Goal: Task Accomplishment & Management: Use online tool/utility

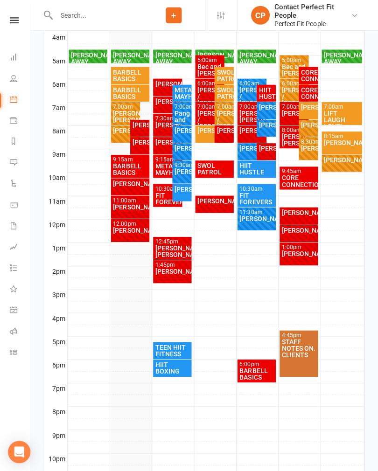
scroll to position [256, 0]
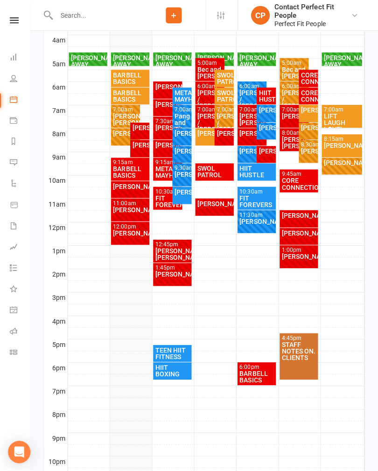
click at [136, 72] on div "BARBELL BASICS" at bounding box center [131, 77] width 35 height 13
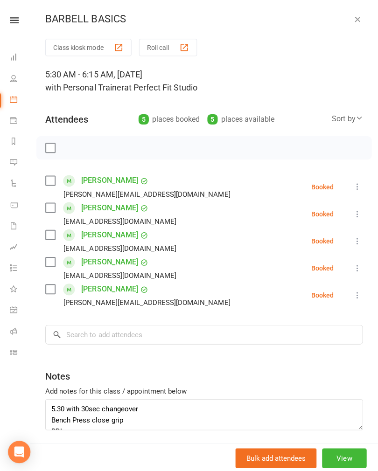
click at [356, 215] on icon at bounding box center [357, 213] width 9 height 9
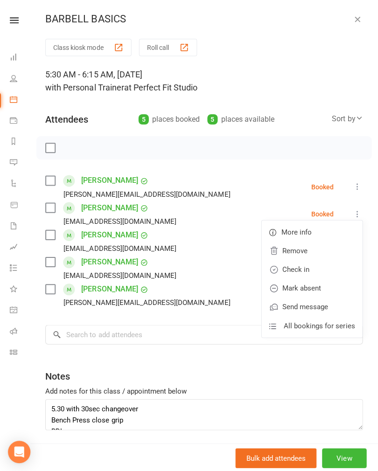
click at [323, 270] on link "Check in" at bounding box center [312, 268] width 100 height 19
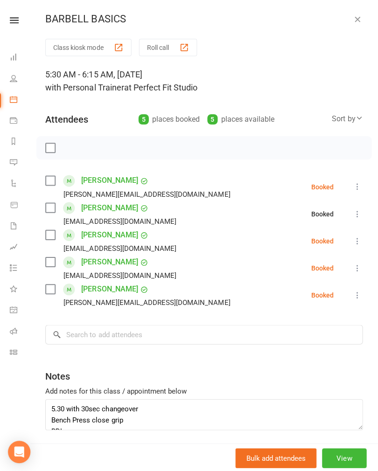
click at [351, 247] on li "[PERSON_NAME] [EMAIL_ADDRESS][DOMAIN_NAME] Booked More info Remove Check in Mar…" at bounding box center [205, 240] width 316 height 27
click at [356, 245] on button at bounding box center [357, 240] width 11 height 11
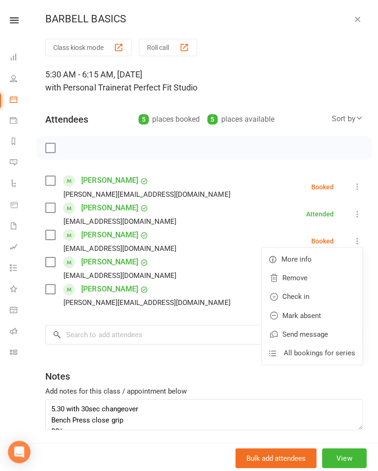
click at [317, 298] on link "Check in" at bounding box center [312, 296] width 100 height 19
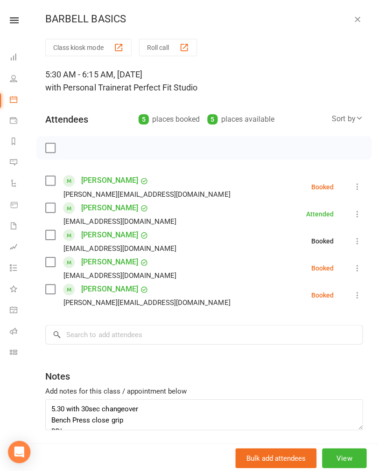
click at [354, 270] on icon at bounding box center [357, 267] width 9 height 9
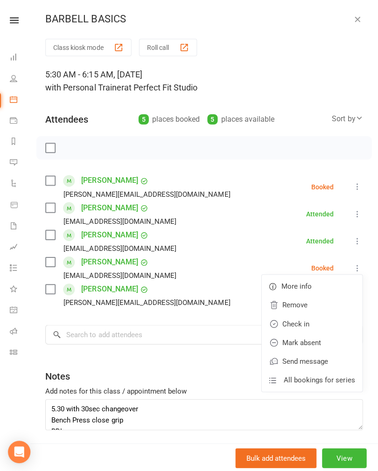
click at [313, 329] on link "Check in" at bounding box center [312, 323] width 100 height 19
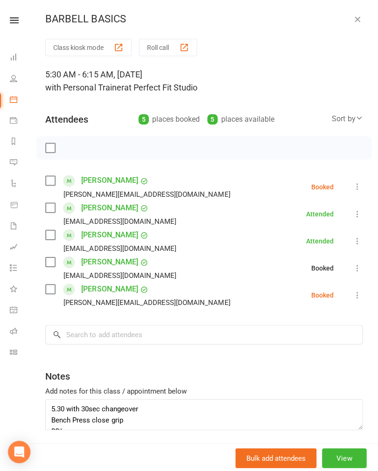
click at [361, 294] on icon at bounding box center [357, 294] width 9 height 9
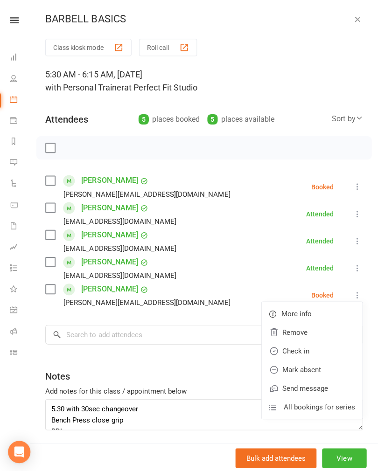
click at [309, 360] on link "Mark absent" at bounding box center [312, 368] width 100 height 19
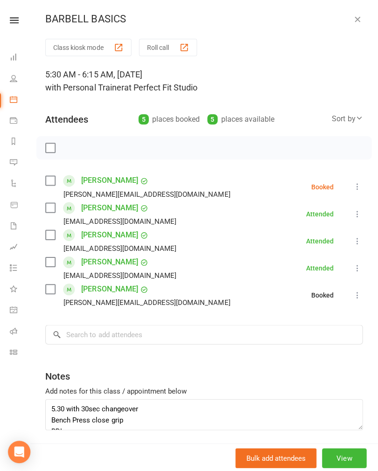
click at [358, 298] on icon at bounding box center [357, 294] width 9 height 9
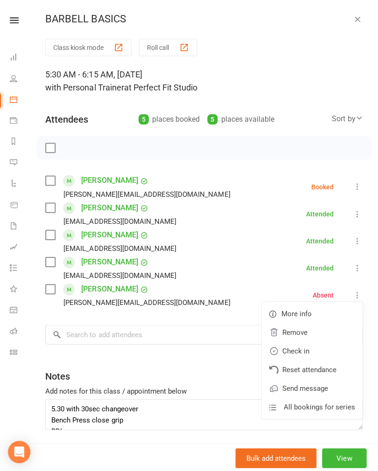
click at [316, 352] on link "Check in" at bounding box center [312, 350] width 100 height 19
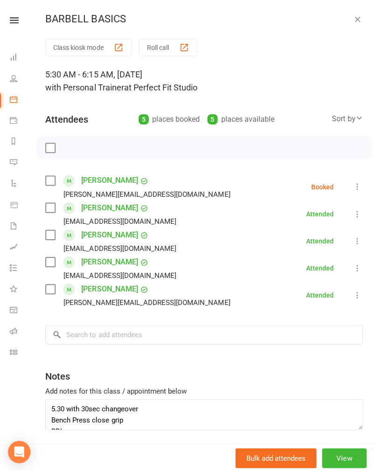
click at [361, 185] on icon at bounding box center [357, 186] width 9 height 9
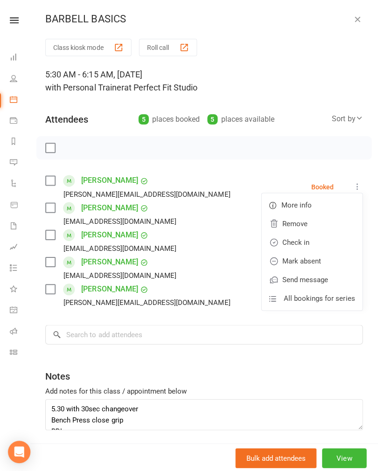
click at [322, 262] on link "Mark absent" at bounding box center [312, 260] width 100 height 19
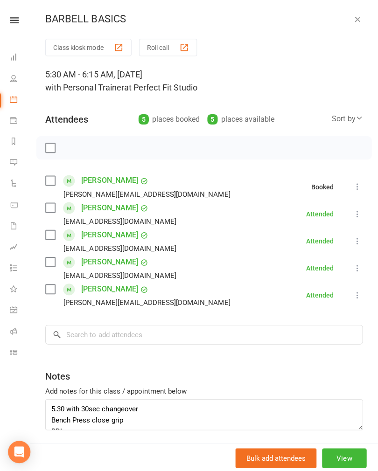
click at [359, 21] on icon "button" at bounding box center [357, 18] width 9 height 9
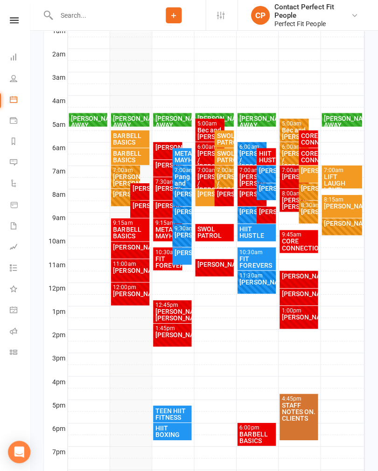
scroll to position [190, 0]
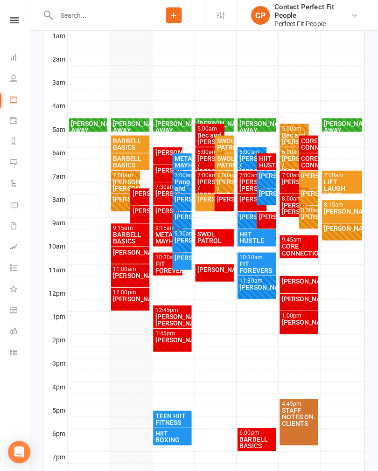
click at [134, 158] on div "BARBELL BASICS" at bounding box center [131, 161] width 35 height 13
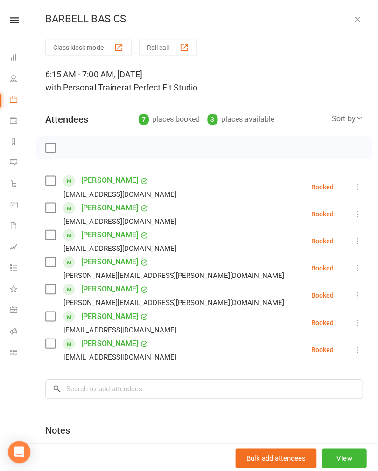
click at [358, 246] on button at bounding box center [357, 240] width 11 height 11
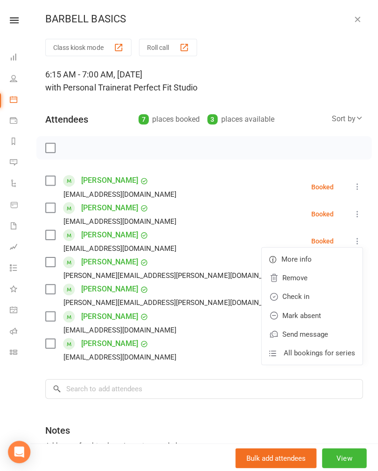
click at [321, 299] on link "Check in" at bounding box center [312, 296] width 100 height 19
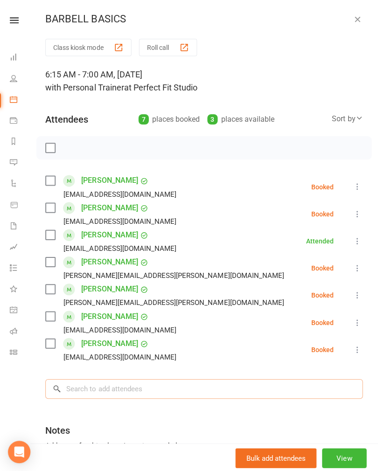
click at [171, 385] on input "search" at bounding box center [205, 388] width 316 height 20
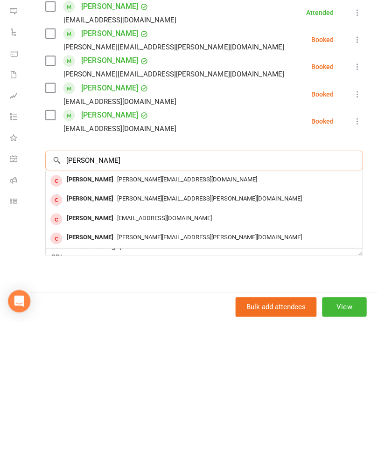
scroll to position [87, 0]
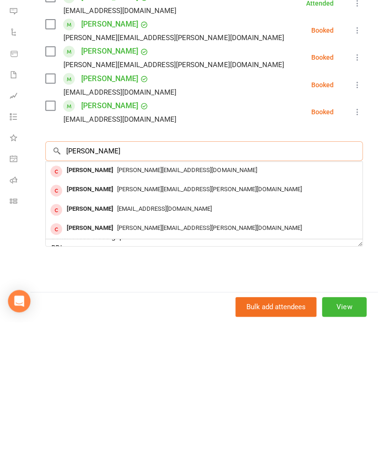
type input "[PERSON_NAME]"
click at [165, 276] on div "Class kiosk mode Roll call 6:15 AM - 7:00 AM, [DATE] with Personal Trainer at P…" at bounding box center [205, 197] width 346 height 491
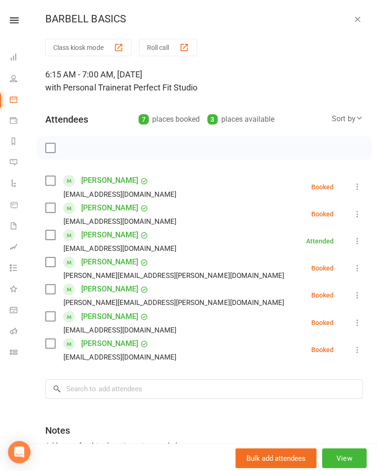
scroll to position [0, 0]
click at [353, 16] on icon "button" at bounding box center [357, 18] width 9 height 9
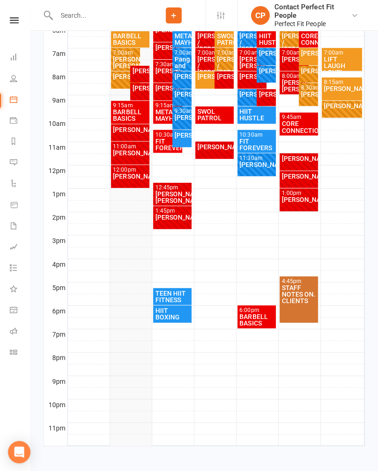
click at [48, 14] on icon at bounding box center [50, 15] width 10 height 11
click at [8, 71] on li "People" at bounding box center [15, 79] width 31 height 21
click at [13, 84] on link "People" at bounding box center [21, 79] width 21 height 21
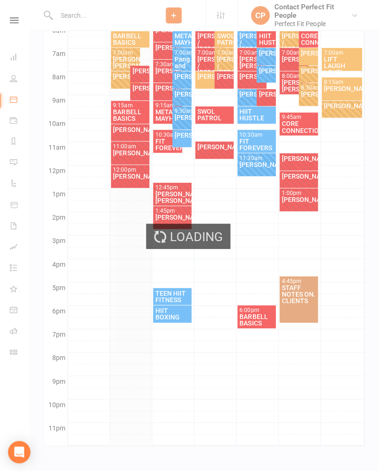
select select "100"
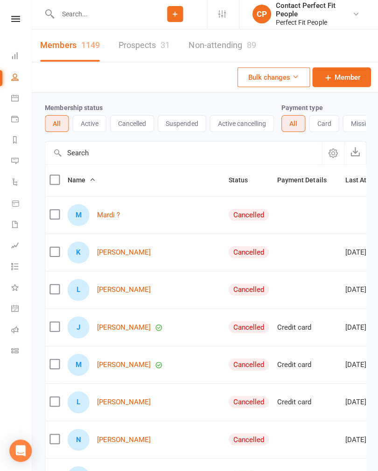
click at [119, 19] on input "text" at bounding box center [99, 15] width 88 height 13
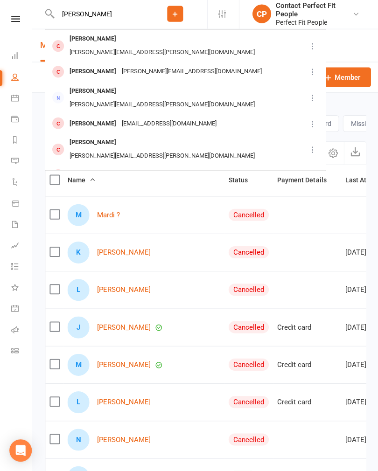
type input "[PERSON_NAME]"
click at [348, 43] on div "Members 1149 Prospects 31 Non-attending 89" at bounding box center [205, 47] width 346 height 33
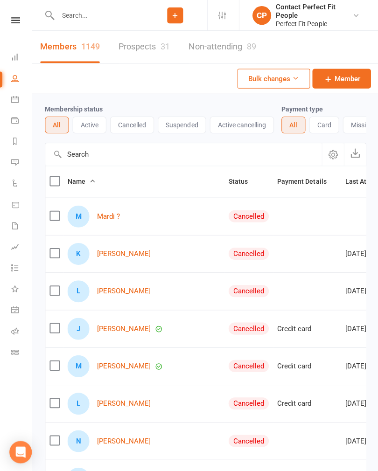
click at [12, 18] on icon at bounding box center [15, 20] width 9 height 6
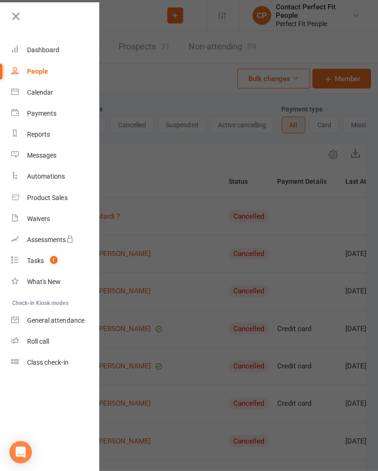
click at [18, 20] on icon at bounding box center [15, 16] width 13 height 13
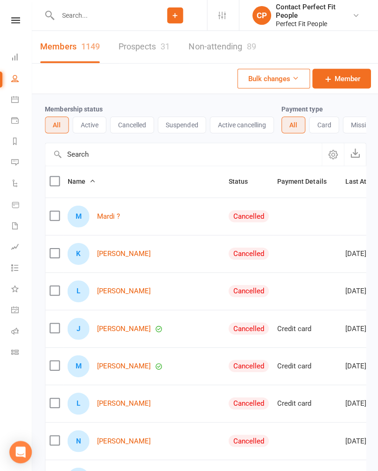
click at [12, 103] on link "Calendar" at bounding box center [21, 100] width 21 height 21
